Goal: Information Seeking & Learning: Learn about a topic

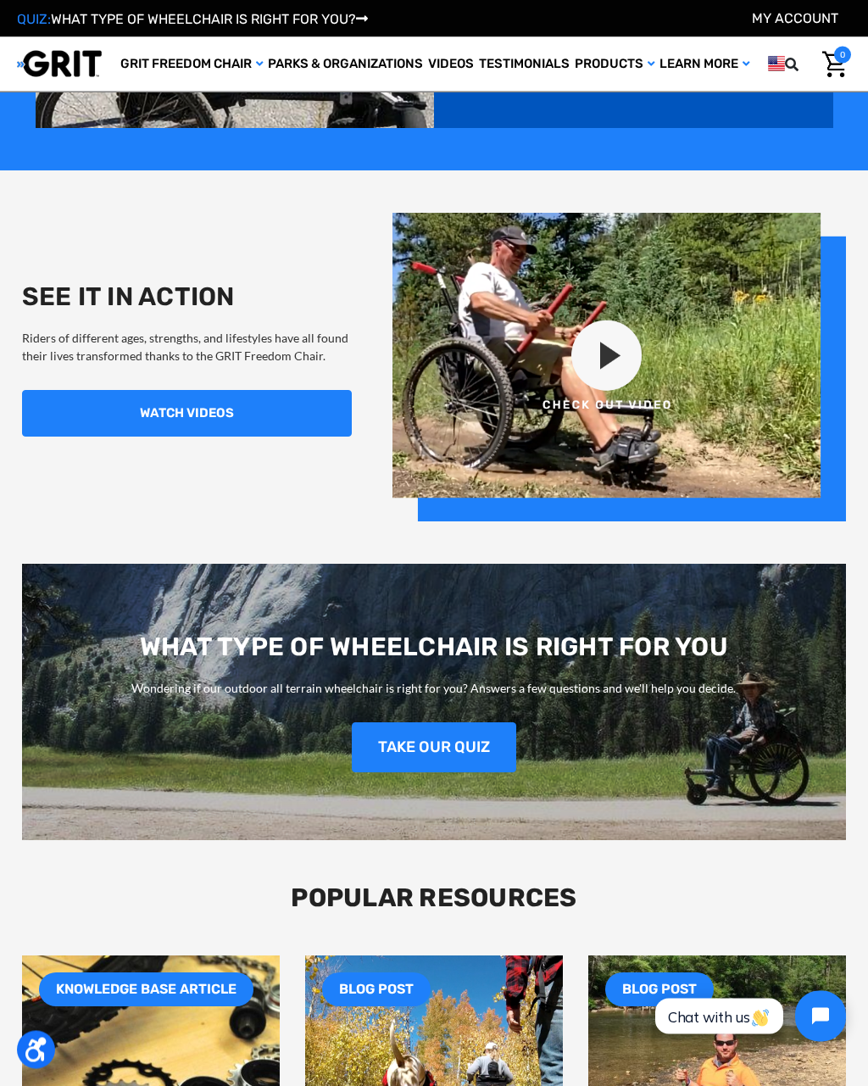
scroll to position [1163, 0]
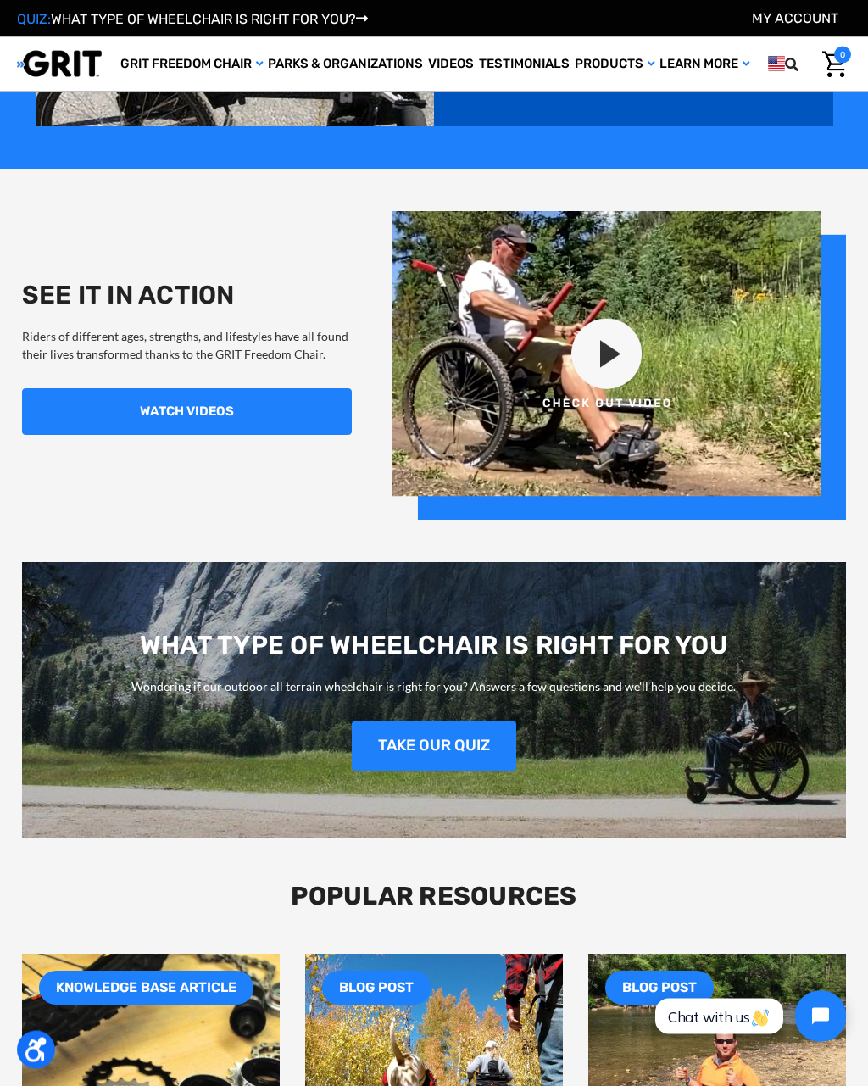
click at [464, 745] on link "TAKE OUR QUIZ" at bounding box center [434, 746] width 164 height 50
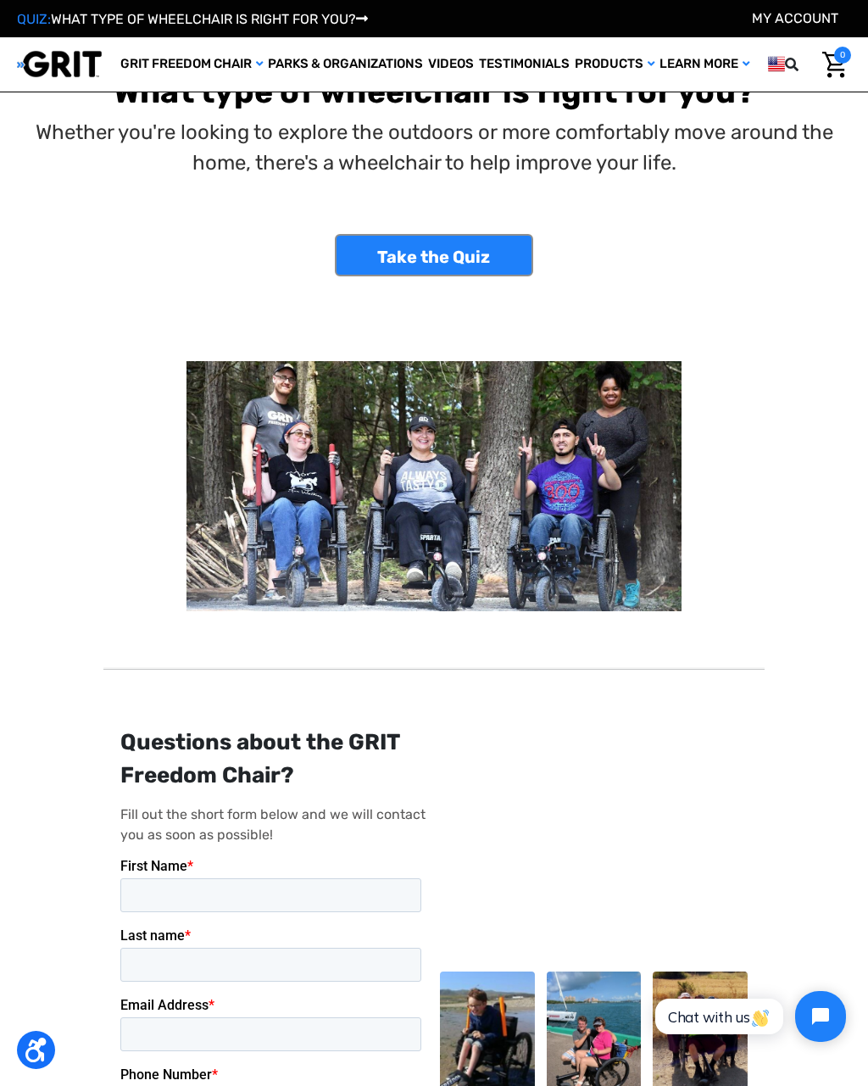
click at [478, 258] on link "Take the Quiz" at bounding box center [434, 255] width 198 height 42
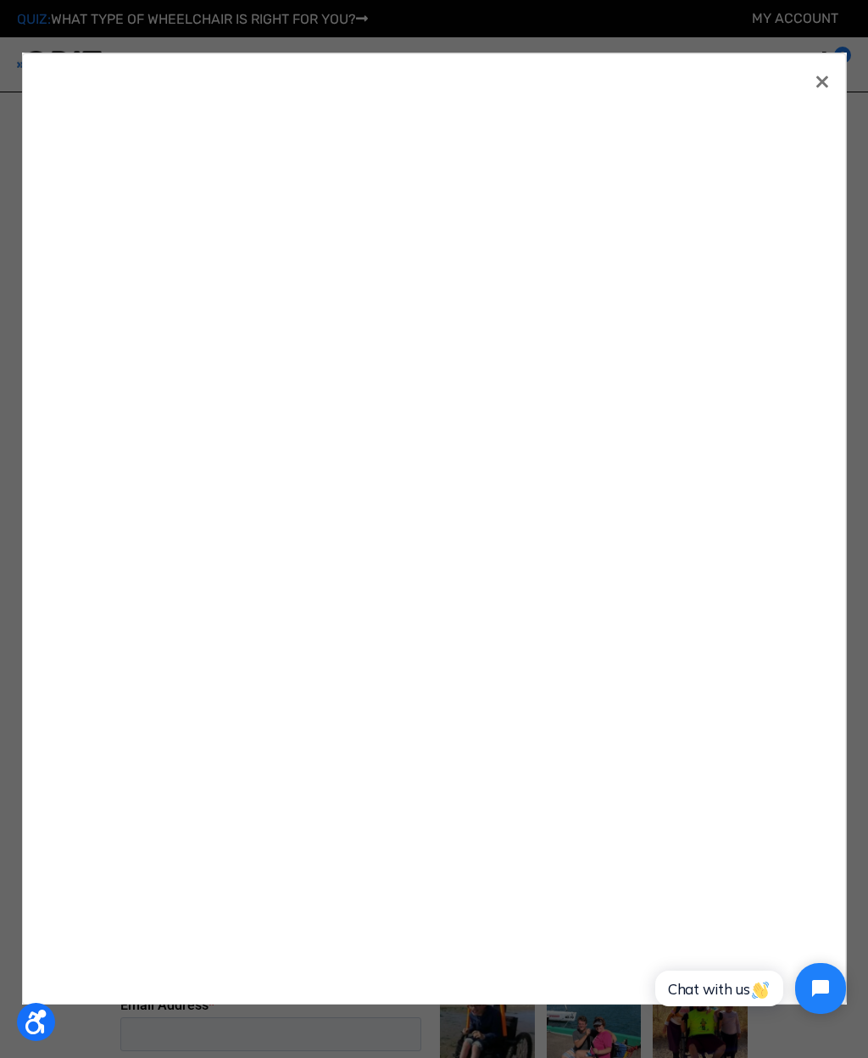
click at [833, 75] on link "×" at bounding box center [821, 80] width 27 height 27
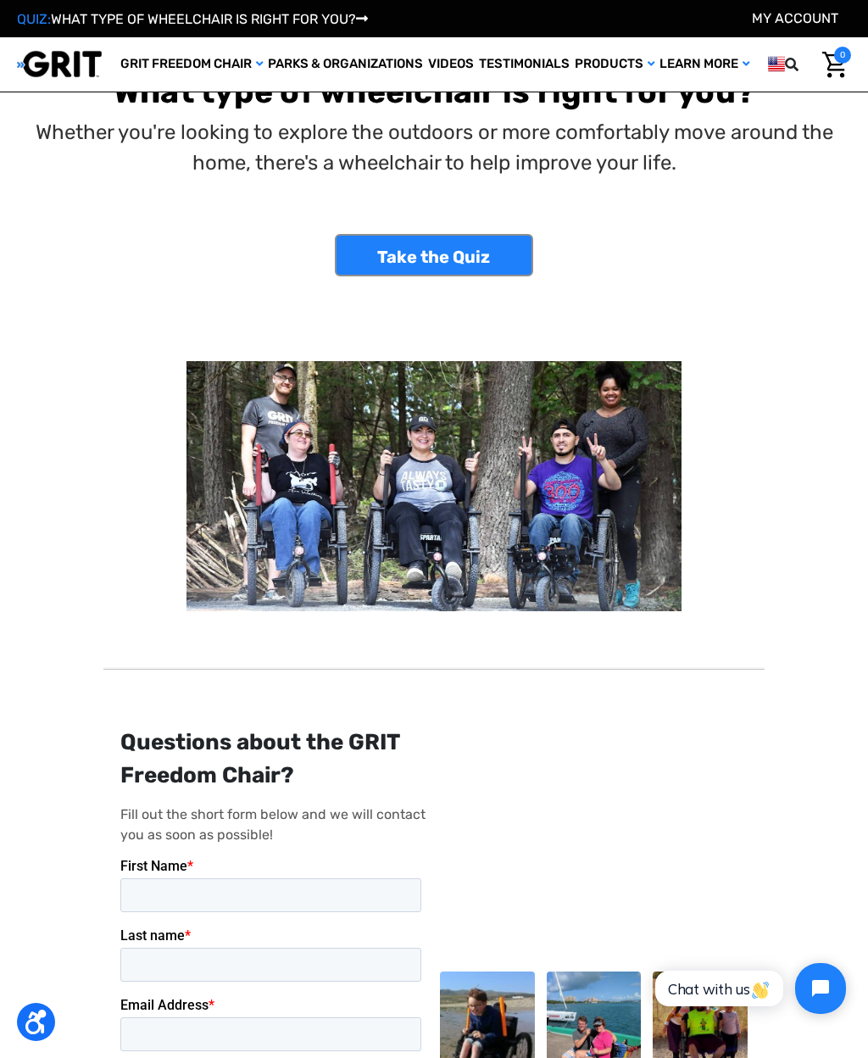
click at [0, 0] on link "Shop All" at bounding box center [0, 0] width 0 height 0
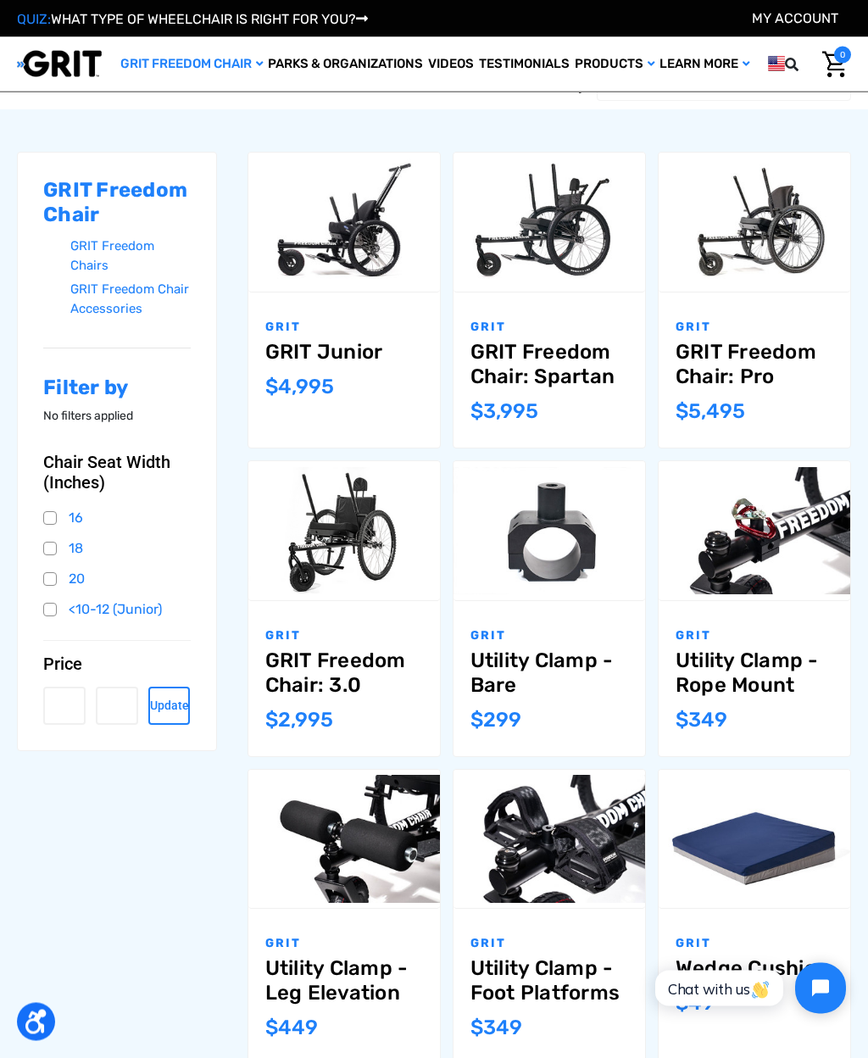
scroll to position [144, 0]
click at [735, 351] on link "GRIT Freedom Chair: Pro" at bounding box center [754, 364] width 158 height 49
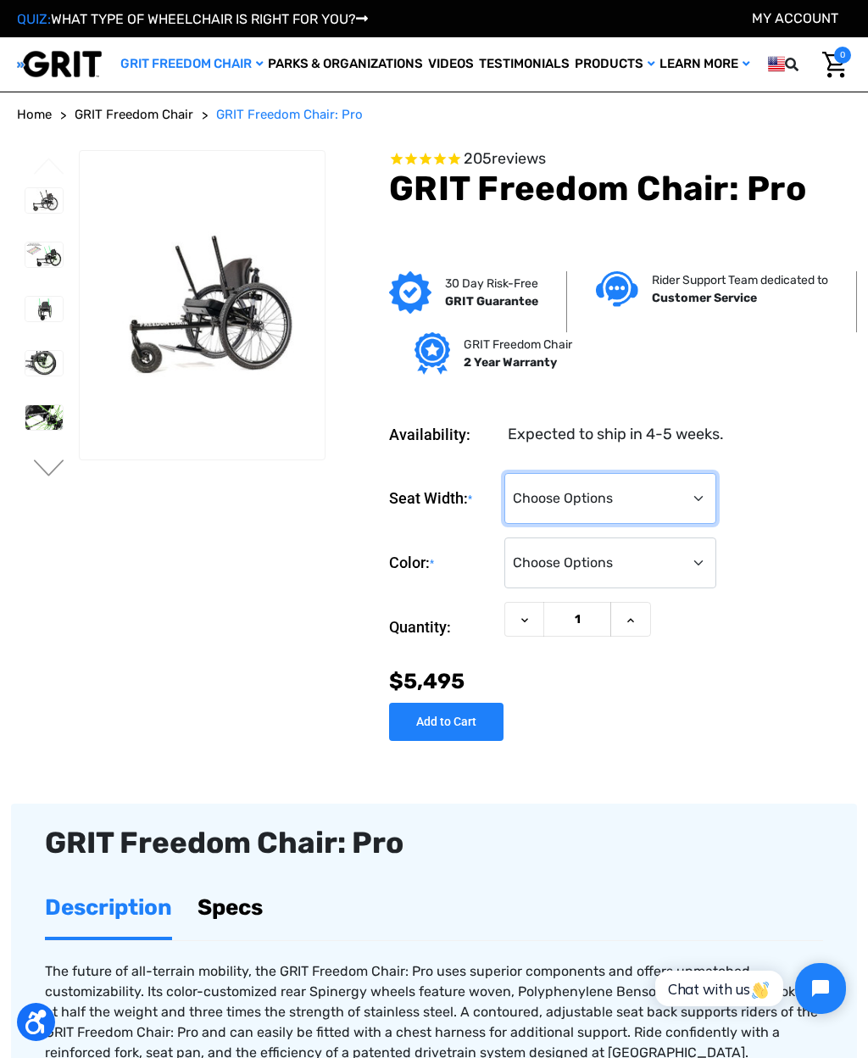
click at [631, 479] on select "Choose Options 16" 18" 20"" at bounding box center [610, 498] width 212 height 51
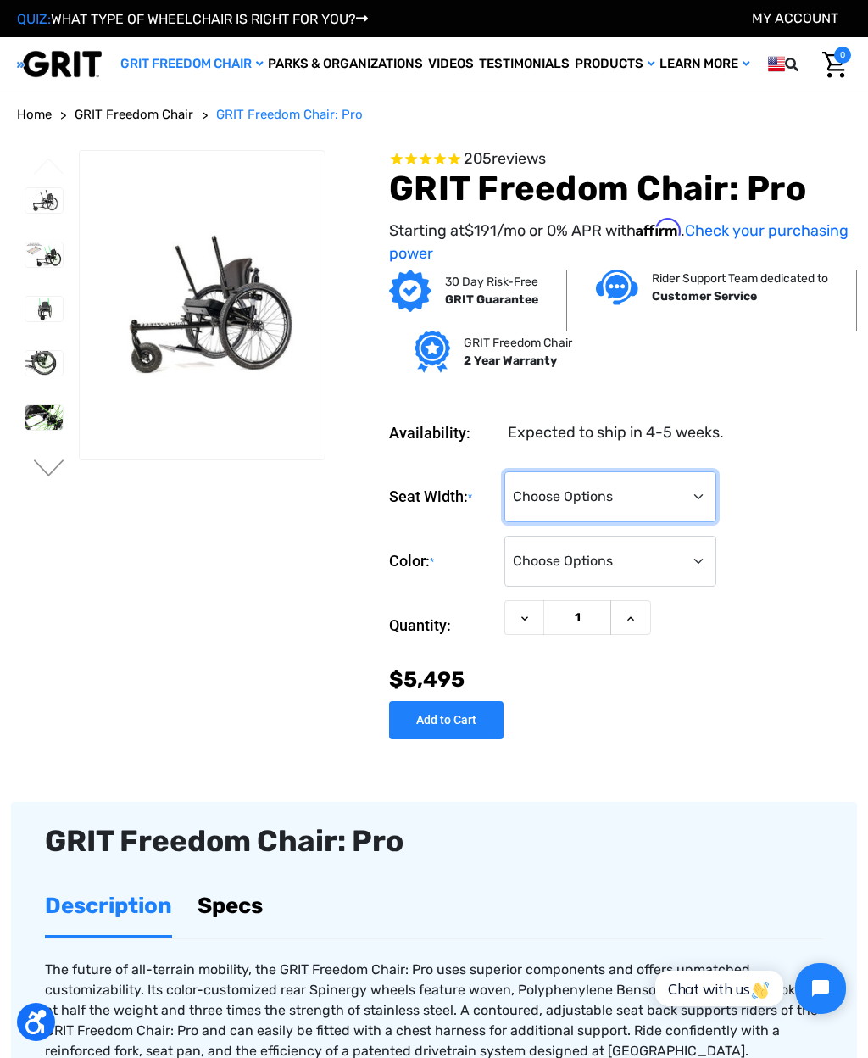
select select "325"
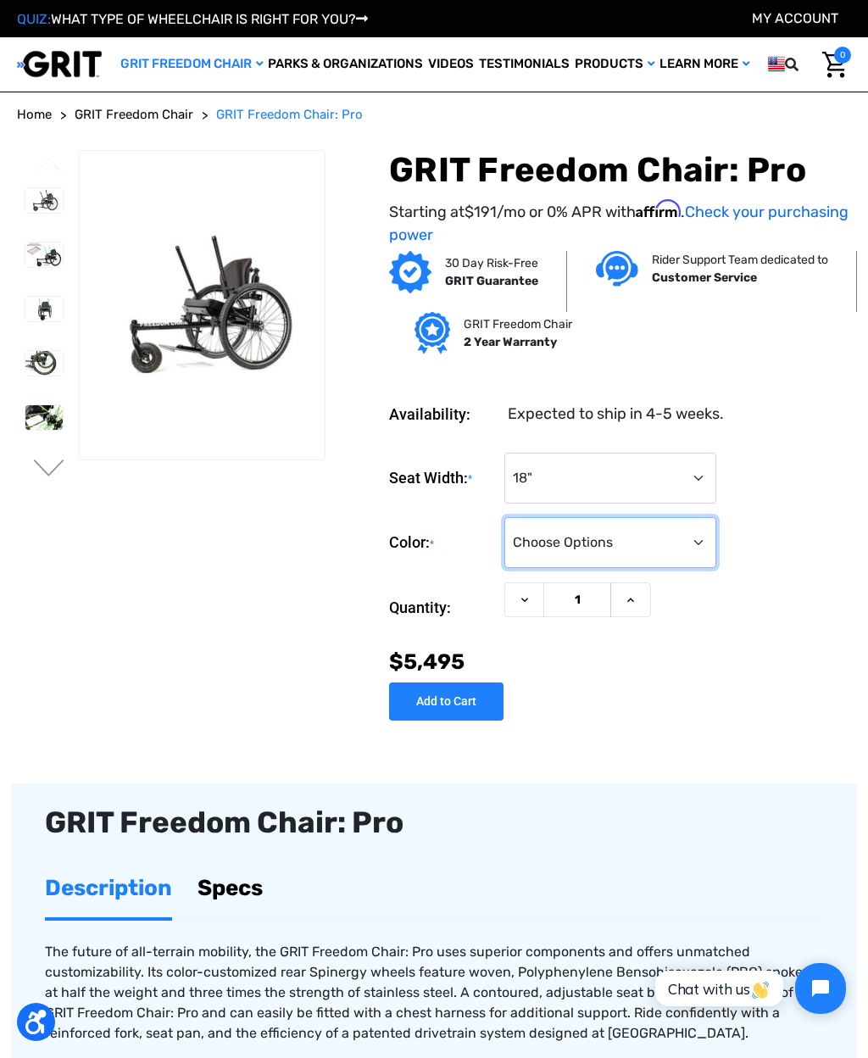
click at [636, 531] on select "Choose Options Black Blue Green Orange Pink Purple Red White Yellow" at bounding box center [610, 542] width 212 height 51
select select "332"
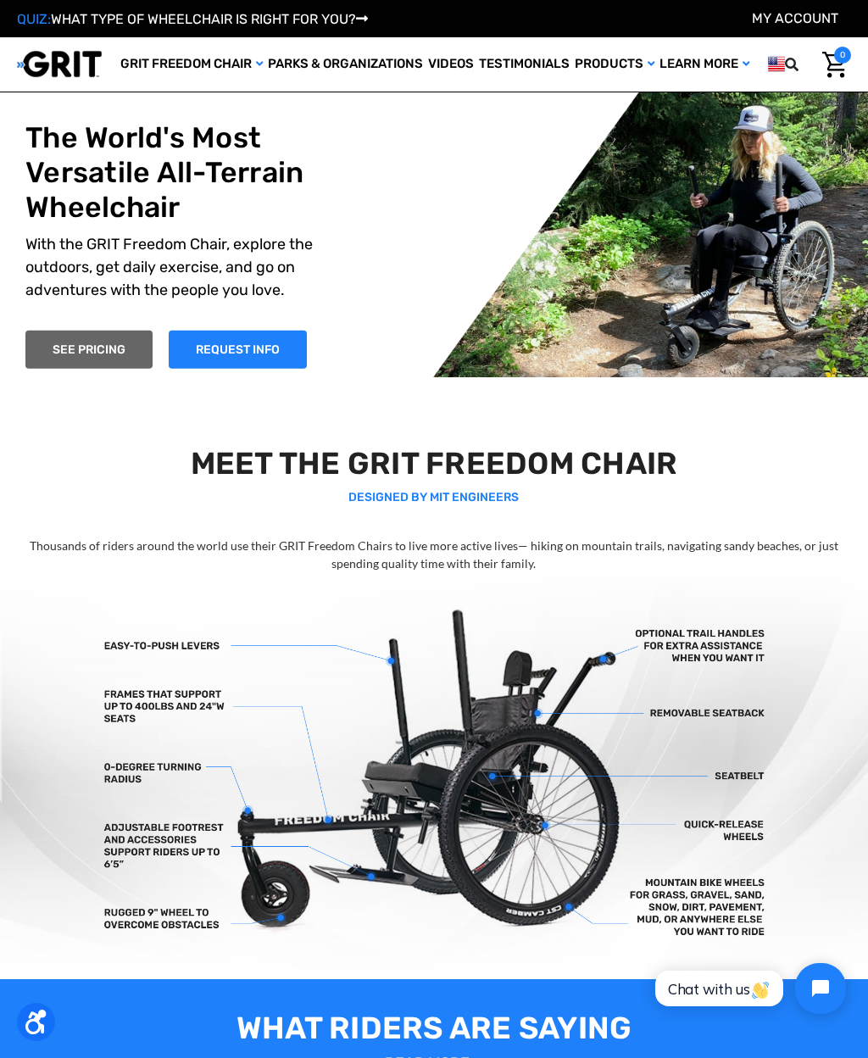
click at [89, 353] on link "SEE PRICING" at bounding box center [88, 350] width 127 height 38
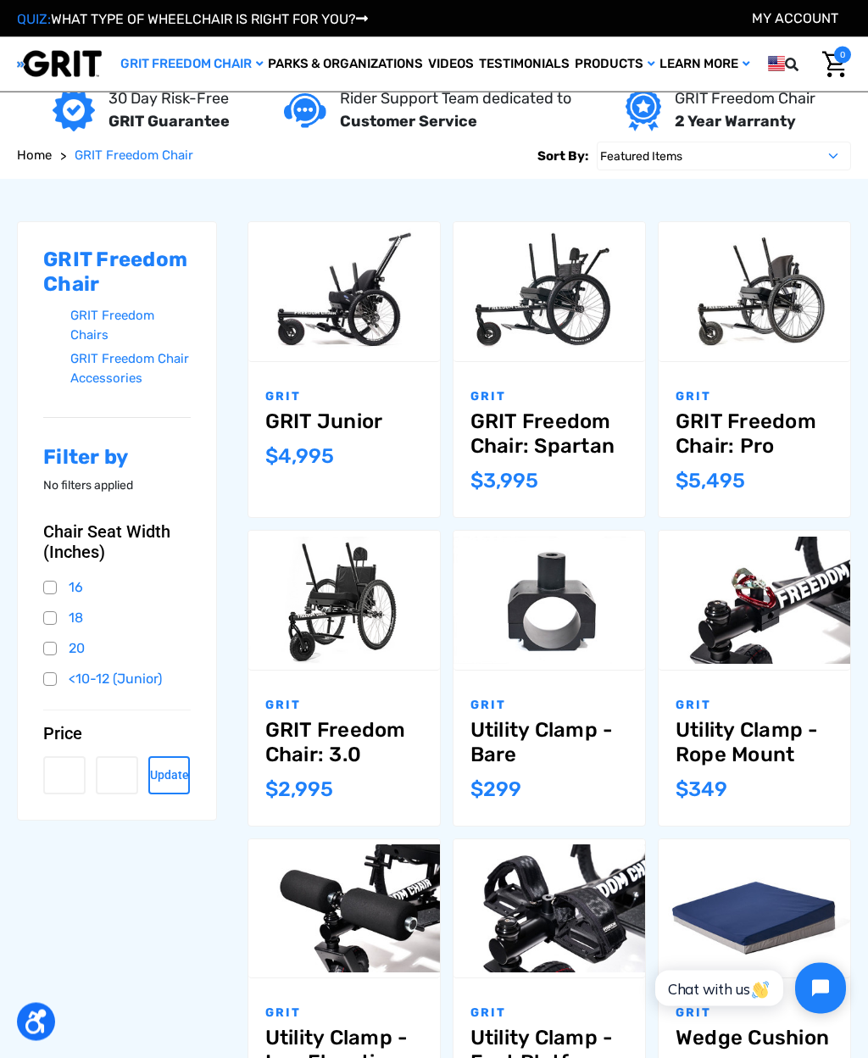
scroll to position [77, 0]
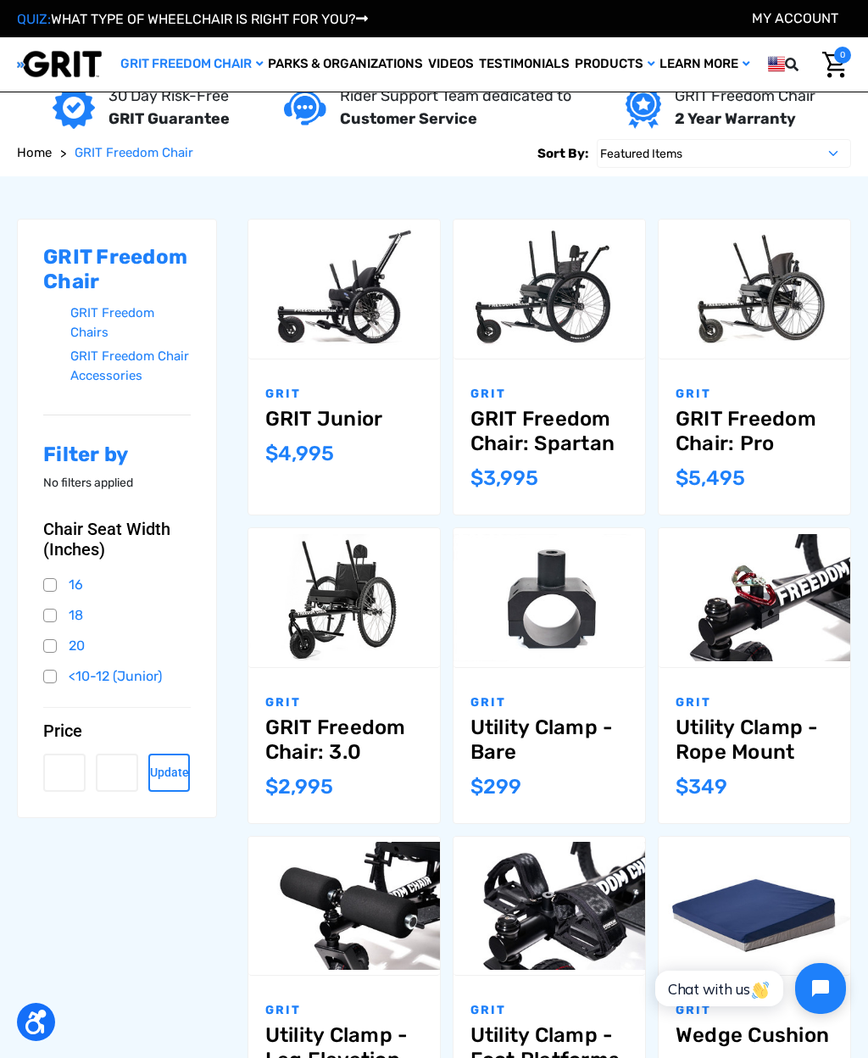
click at [298, 738] on link "GRIT Freedom Chair: 3.0" at bounding box center [344, 739] width 158 height 49
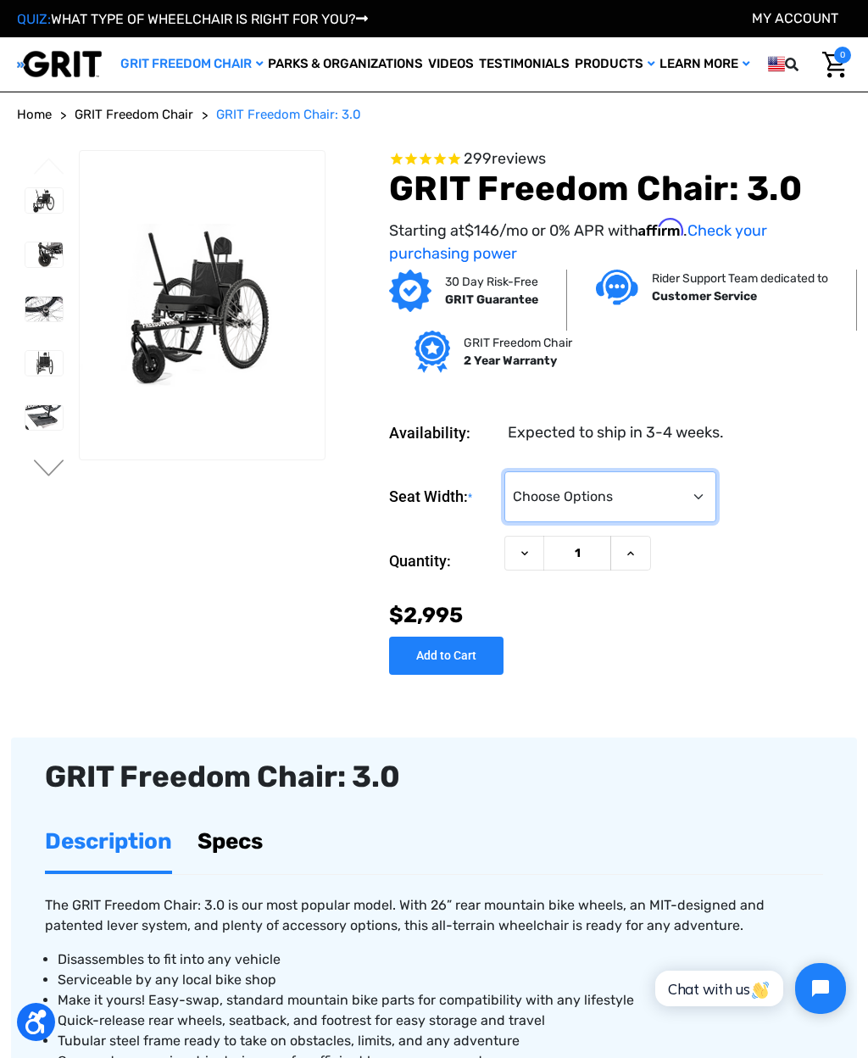
click at [703, 497] on select "Choose Options 16" 18" 20"" at bounding box center [610, 496] width 212 height 51
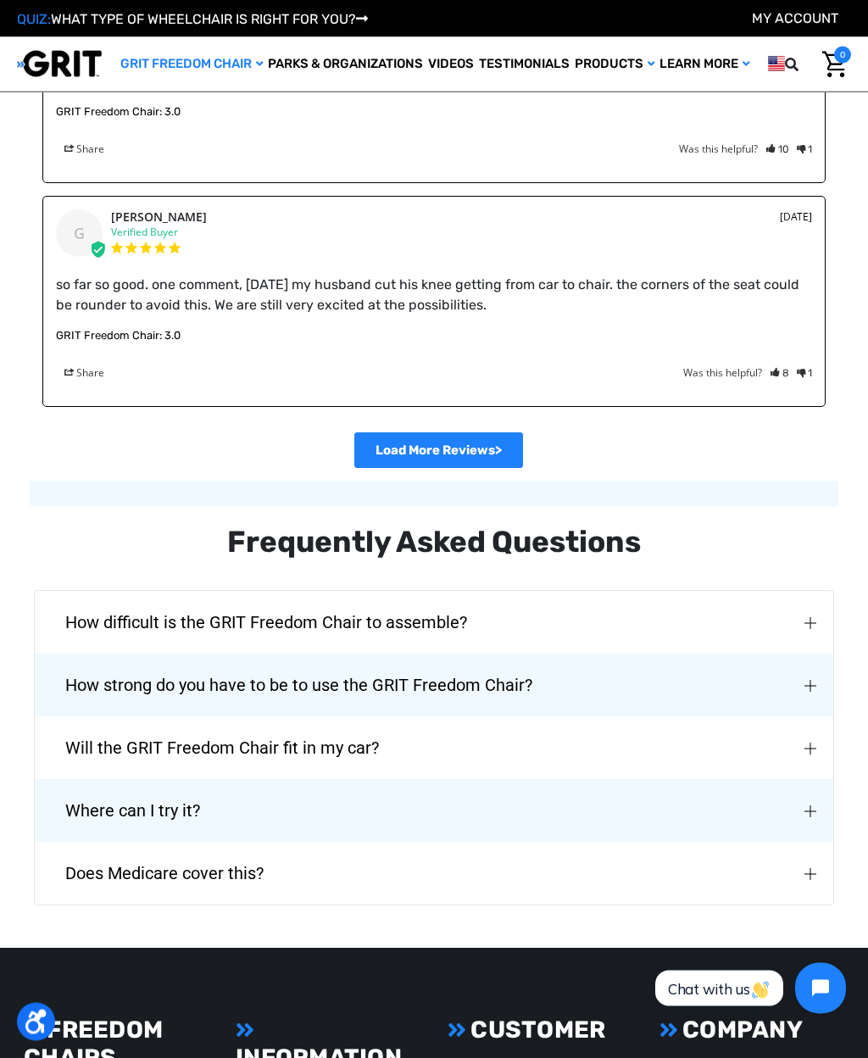
scroll to position [3148, 0]
click at [625, 779] on button "Where can I try it?" at bounding box center [434, 810] width 798 height 63
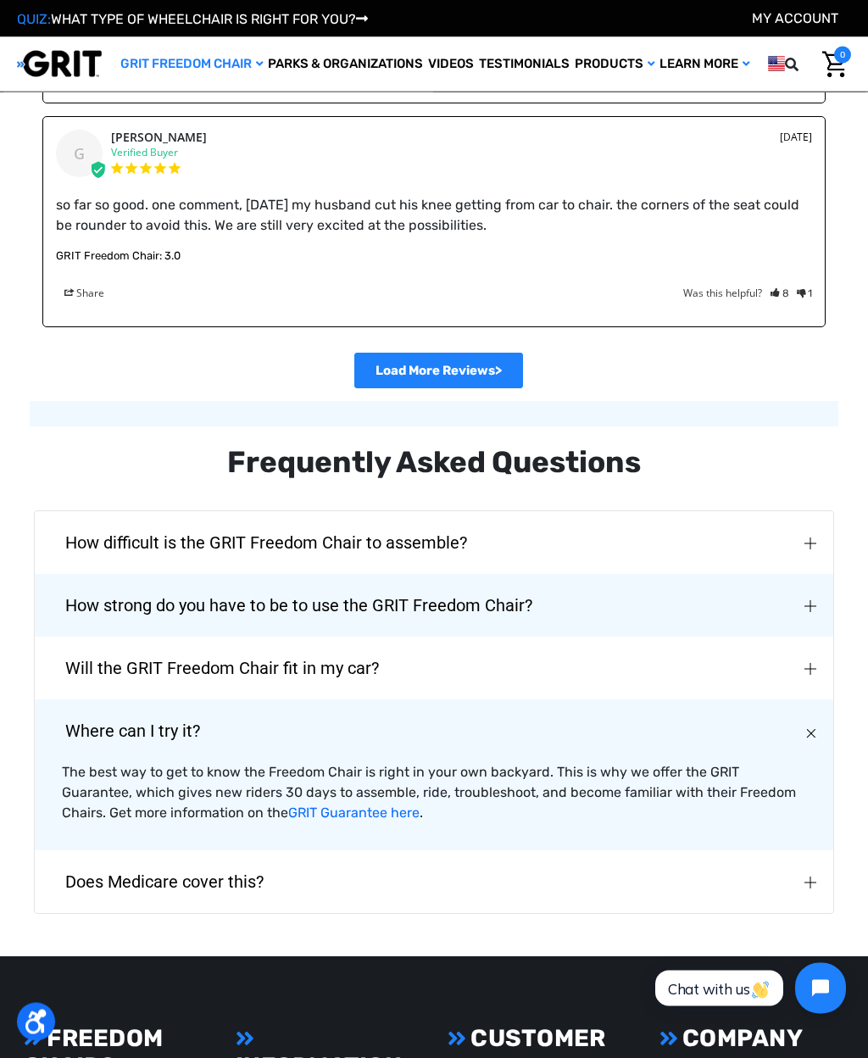
scroll to position [3228, 0]
click at [330, 850] on button "Does Medicare cover this?" at bounding box center [434, 881] width 798 height 63
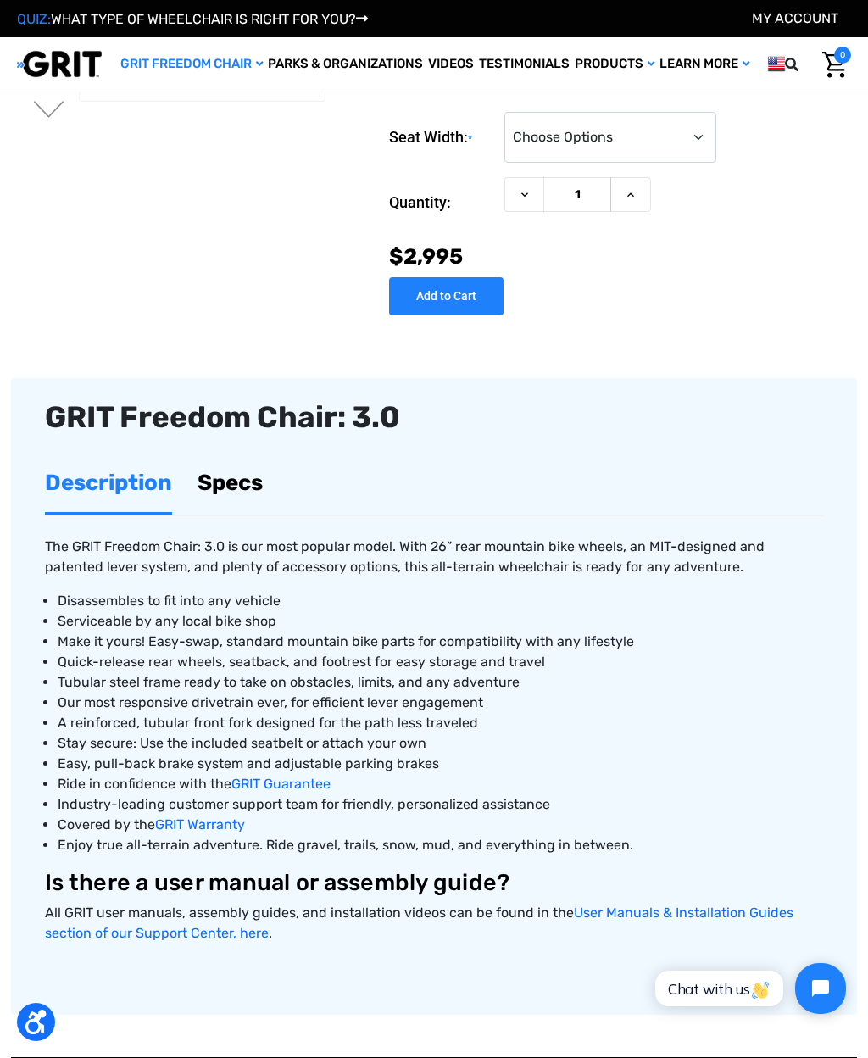
scroll to position [266, 0]
